Goal: Obtain resource: Download file/media

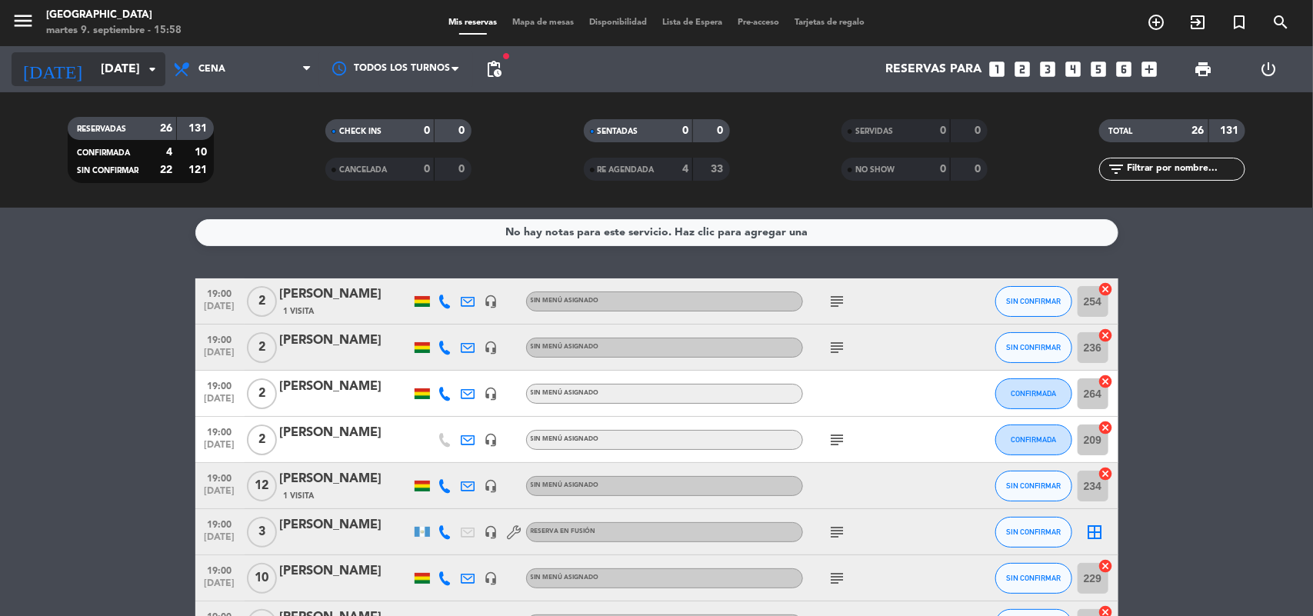
click at [93, 65] on input "[DATE]" at bounding box center [174, 70] width 162 height 30
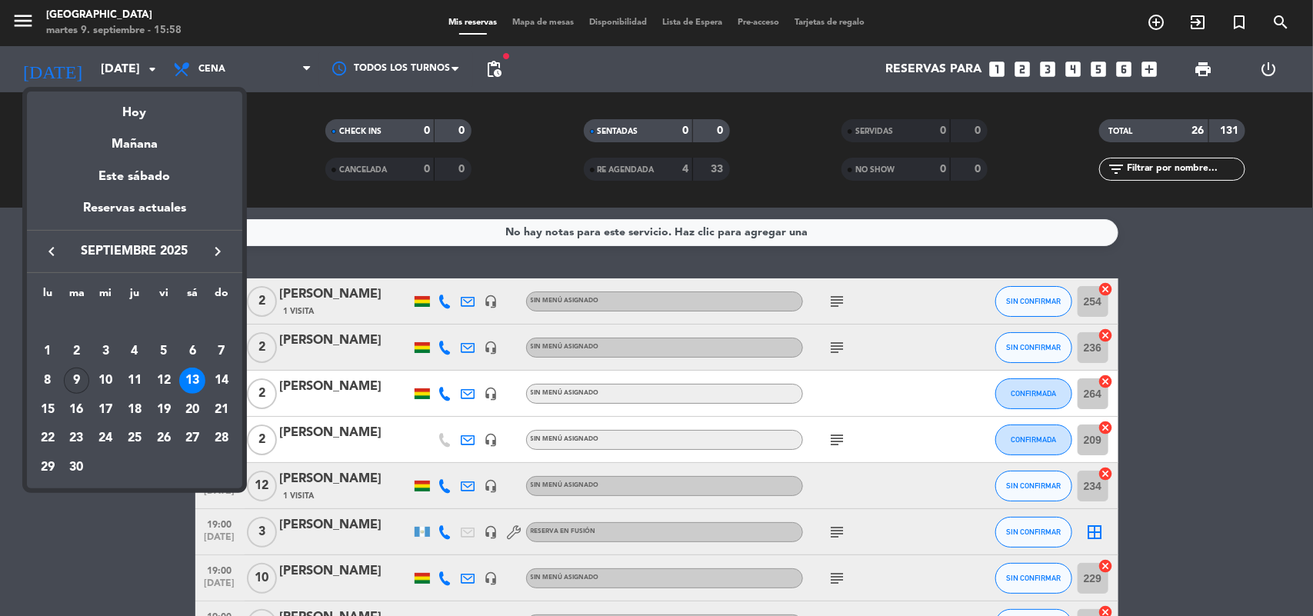
click at [68, 379] on div "9" at bounding box center [77, 381] width 26 height 26
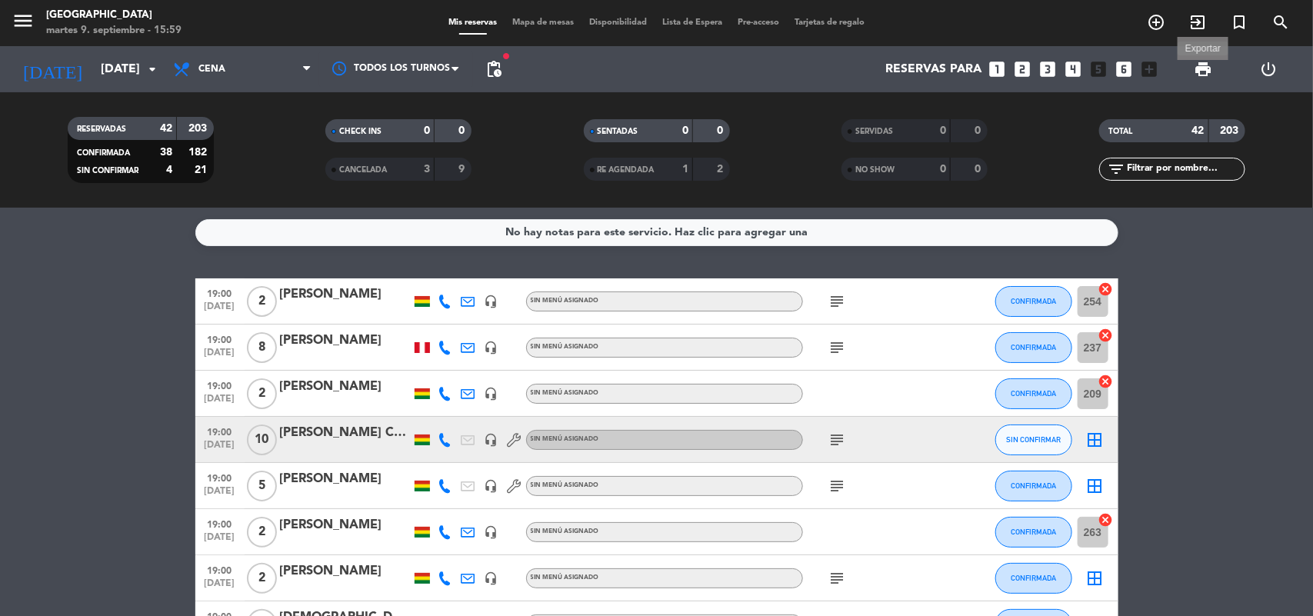
click at [1201, 62] on span "print" at bounding box center [1203, 69] width 18 height 18
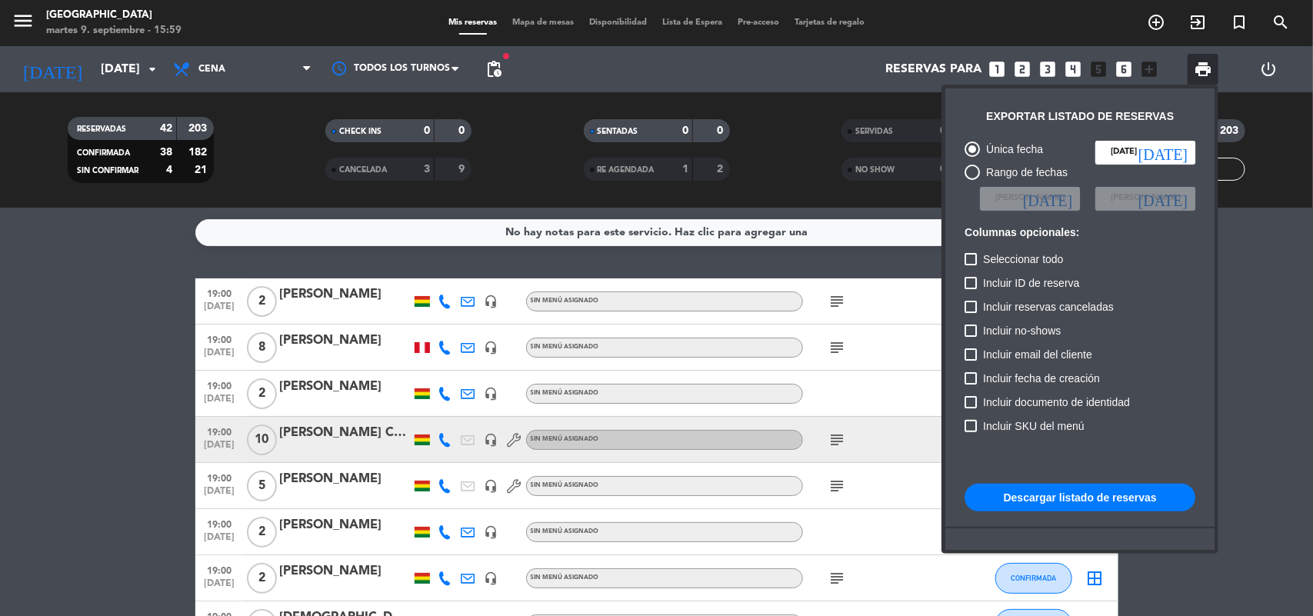
click at [1078, 500] on button "Descargar listado de reservas" at bounding box center [1080, 498] width 231 height 28
click at [165, 278] on div at bounding box center [656, 308] width 1313 height 616
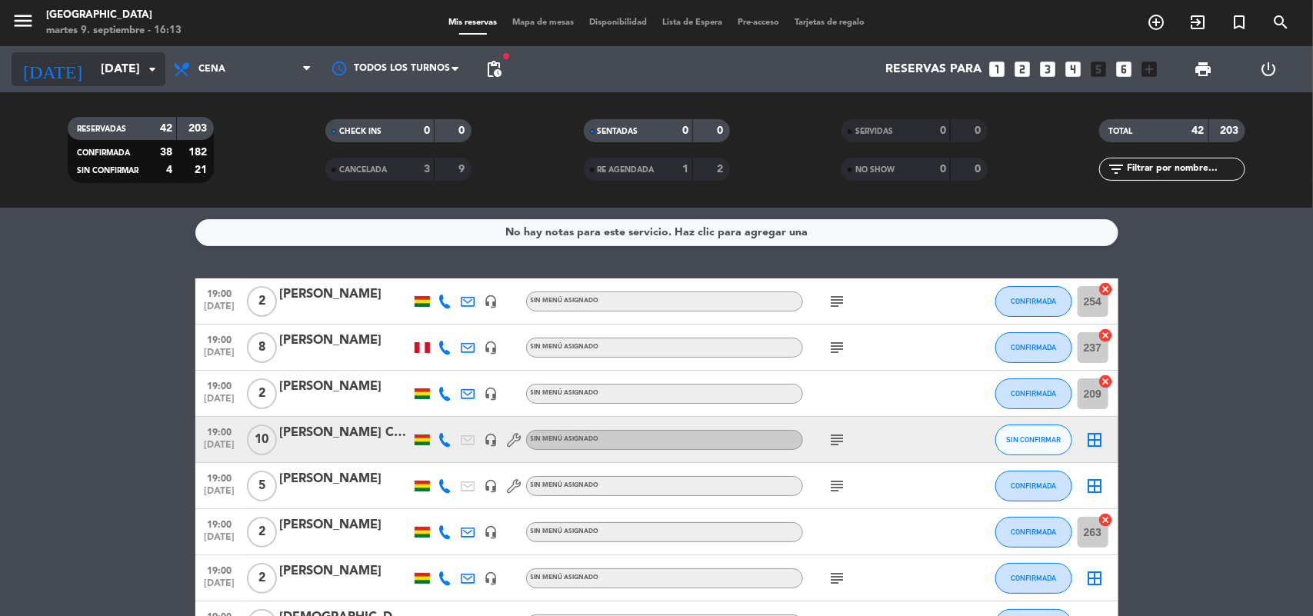
click at [124, 55] on input "[DATE]" at bounding box center [174, 70] width 162 height 30
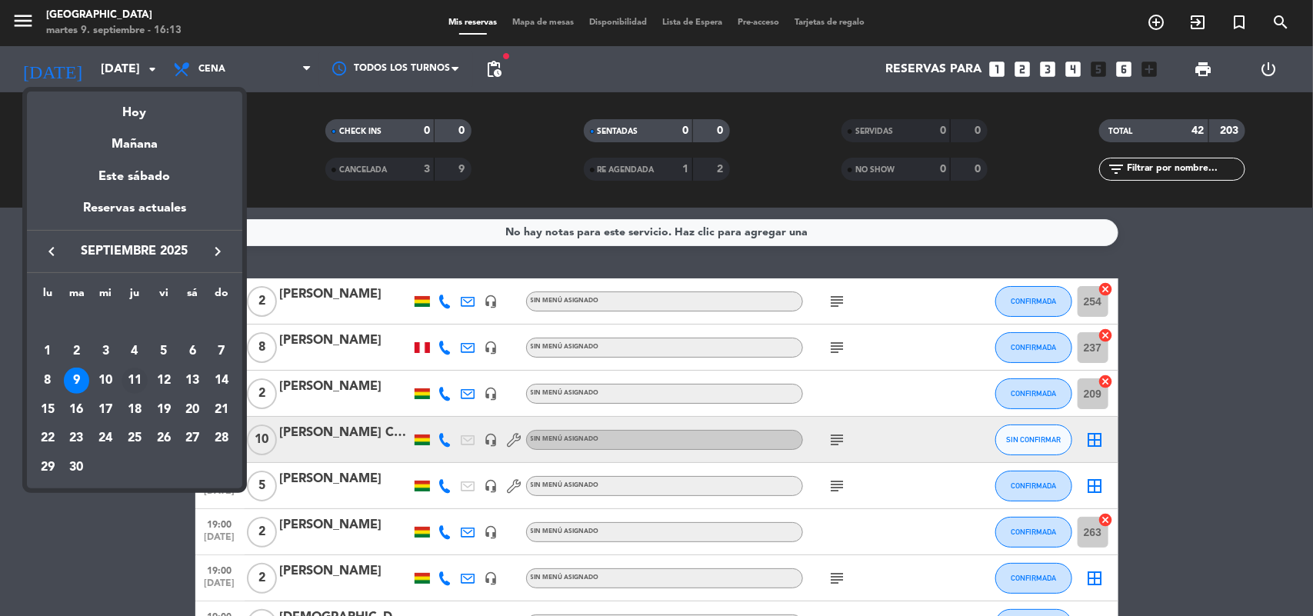
click at [132, 382] on div "11" at bounding box center [135, 381] width 26 height 26
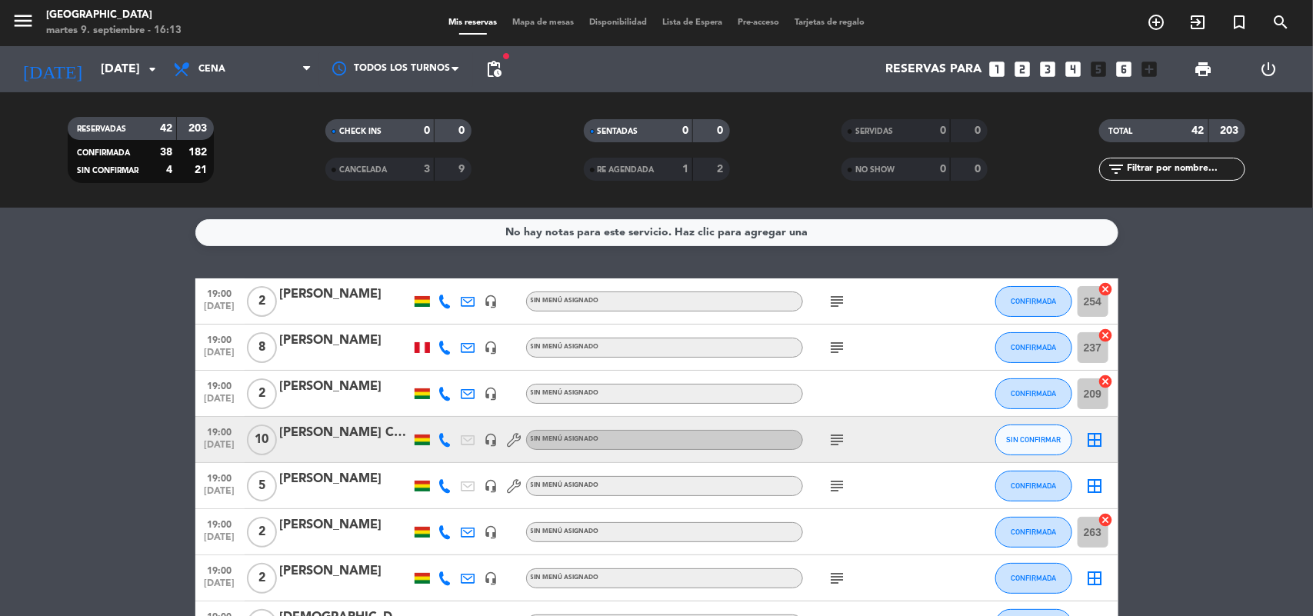
type input "[DEMOGRAPHIC_DATA][DATE]"
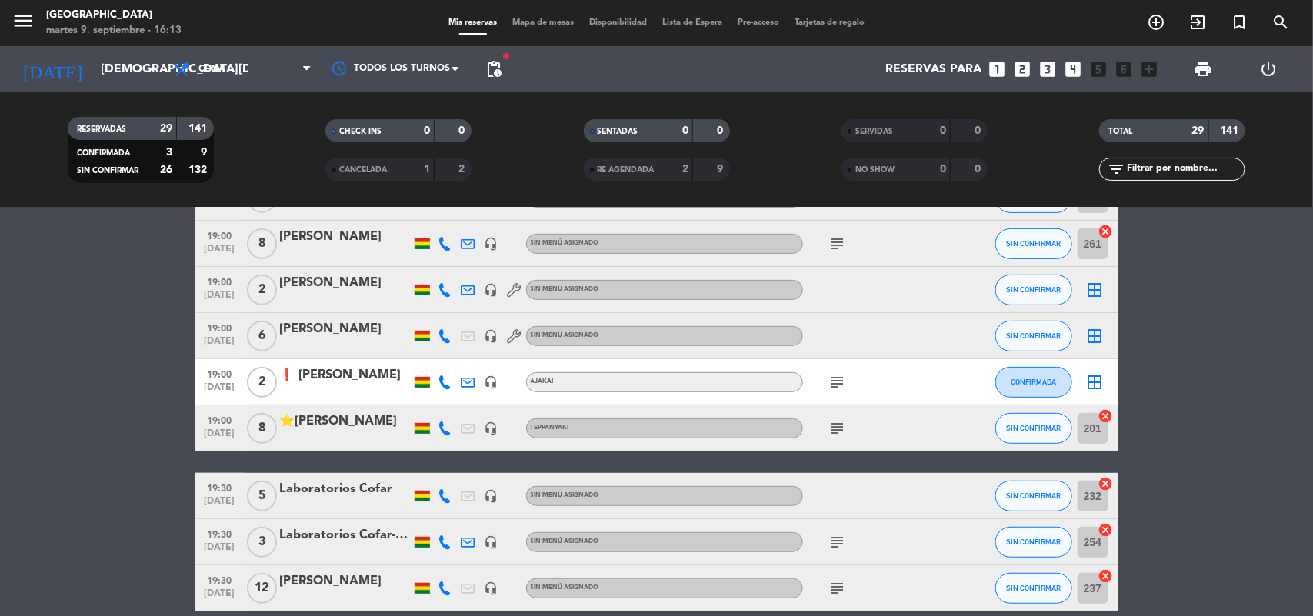
scroll to position [385, 0]
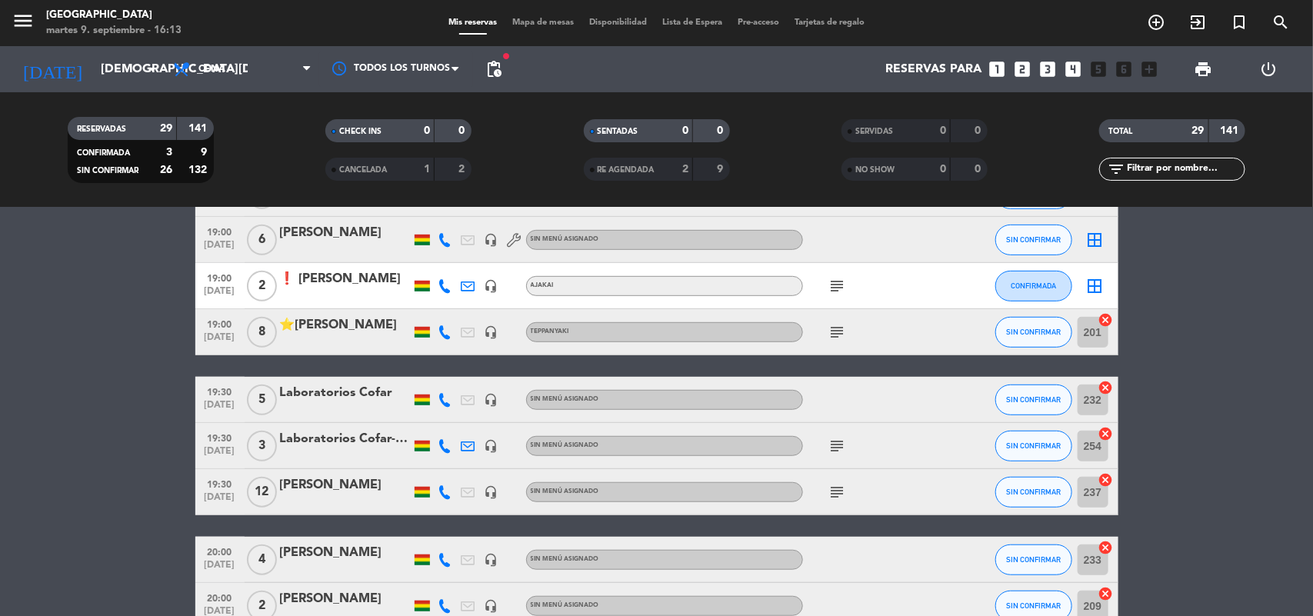
click at [843, 483] on icon "subject" at bounding box center [838, 492] width 18 height 18
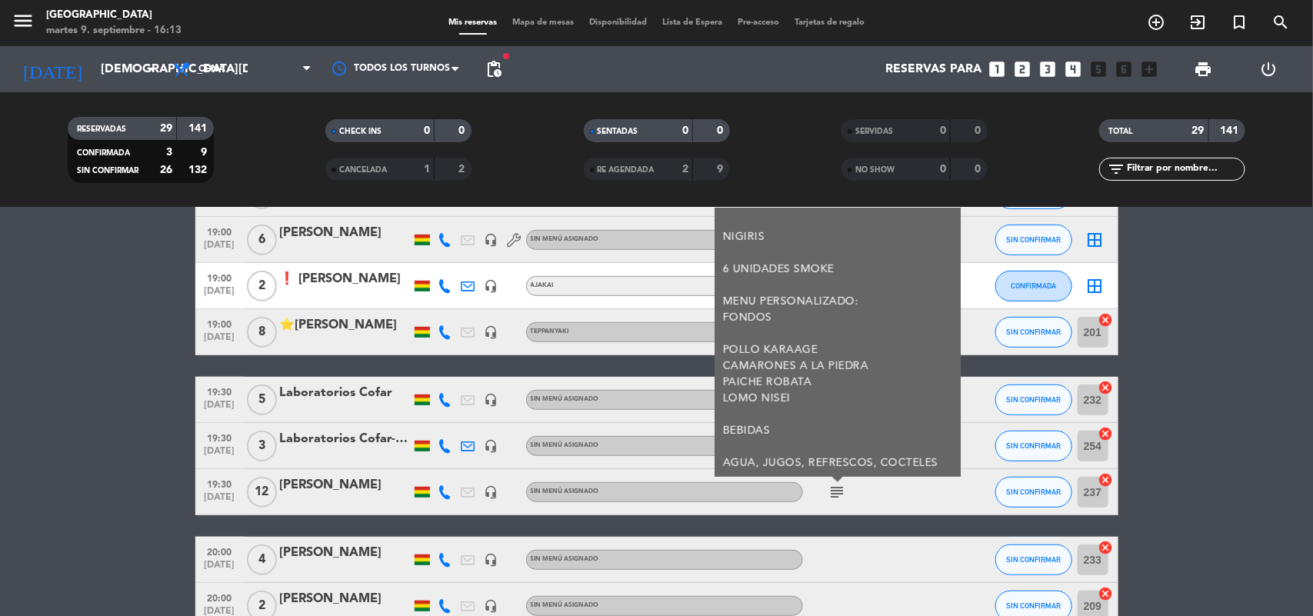
click at [832, 491] on icon "subject" at bounding box center [838, 492] width 18 height 18
